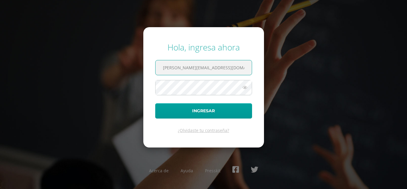
click at [213, 70] on input "luis_pirir@donbosco.edu.gt" at bounding box center [204, 67] width 96 height 15
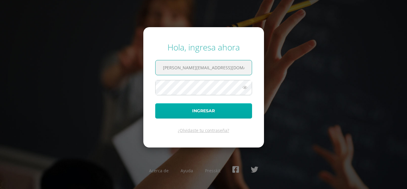
type input "extracurricular2@donbosco.edu.gt"
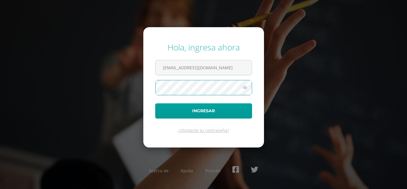
click at [148, 84] on form "Hola, ingresa ahora extracurricular2@donbosco.edu.gt Ingresar ¿Olvidaste tu con…" at bounding box center [203, 87] width 121 height 120
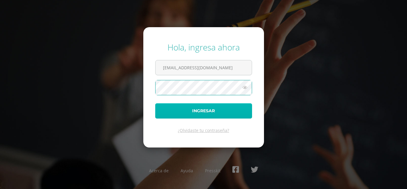
click at [210, 110] on button "Ingresar" at bounding box center [203, 110] width 97 height 15
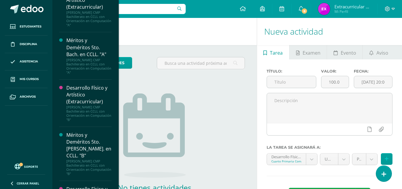
scroll to position [1529, 0]
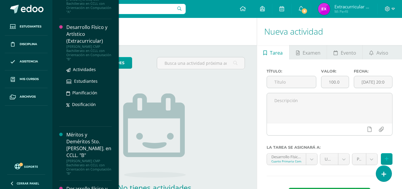
click at [87, 44] on div "Quinto Bachillerato CMP Bachillerato en CCLL con Orientación en Computación "B"" at bounding box center [88, 52] width 45 height 17
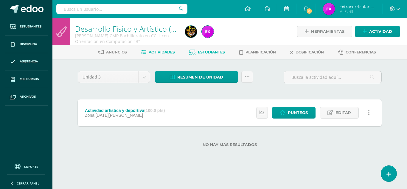
click at [205, 52] on span "Estudiantes" at bounding box center [211, 52] width 27 height 4
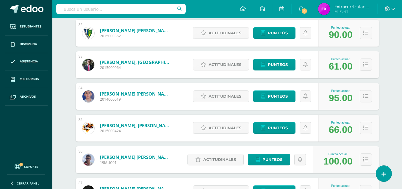
scroll to position [1086, 0]
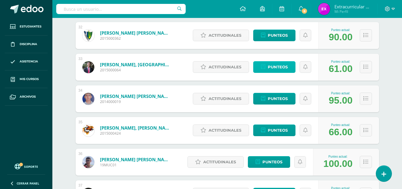
click at [281, 68] on span "Punteos" at bounding box center [278, 66] width 20 height 11
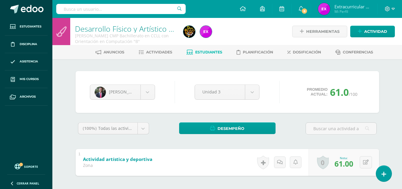
scroll to position [27, 0]
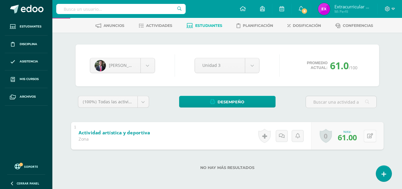
click at [365, 134] on button at bounding box center [370, 135] width 13 height 13
type input "76"
click at [354, 138] on icon at bounding box center [354, 137] width 5 height 5
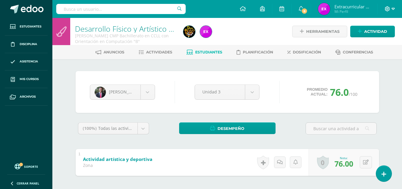
click at [394, 10] on icon at bounding box center [393, 8] width 3 height 5
click at [380, 42] on span "Cerrar sesión" at bounding box center [375, 41] width 27 height 6
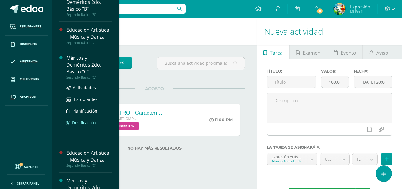
scroll to position [771, 0]
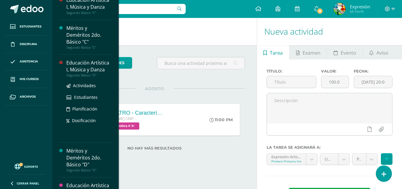
click at [88, 73] on div "Educación Artística I, Música y Danza" at bounding box center [88, 66] width 45 height 14
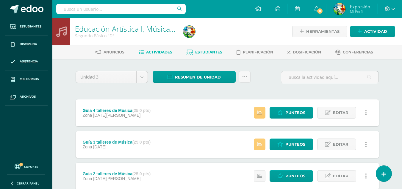
click at [213, 54] on span "Estudiantes" at bounding box center [208, 52] width 27 height 4
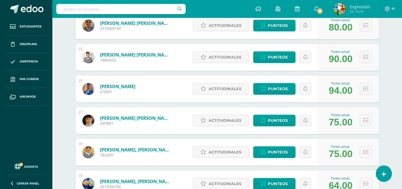
scroll to position [647, 0]
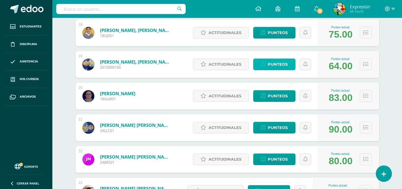
click at [283, 61] on span "Punteos" at bounding box center [278, 64] width 20 height 11
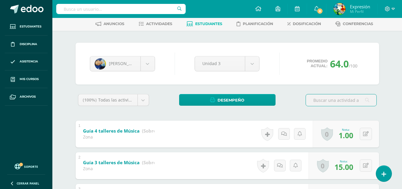
scroll to position [60, 0]
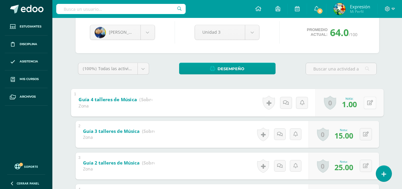
click at [366, 102] on button at bounding box center [370, 102] width 13 height 13
type input "17"
click at [357, 104] on icon at bounding box center [354, 104] width 5 height 5
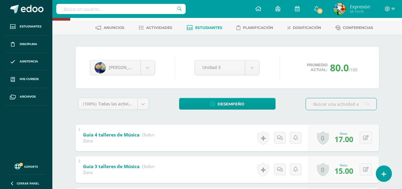
click at [395, 7] on div at bounding box center [390, 9] width 24 height 18
click at [394, 10] on icon at bounding box center [393, 8] width 3 height 5
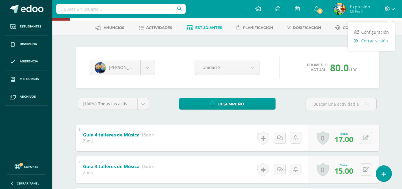
click at [378, 40] on span "Cerrar sesión" at bounding box center [375, 41] width 27 height 6
